Goal: Information Seeking & Learning: Learn about a topic

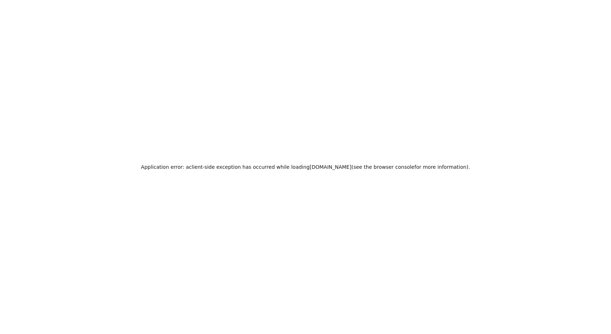
click at [408, 23] on div "Application error: a client -side exception has occurred while loading [DOMAIN_…" at bounding box center [305, 167] width 611 height 334
